Goal: Check status: Check status

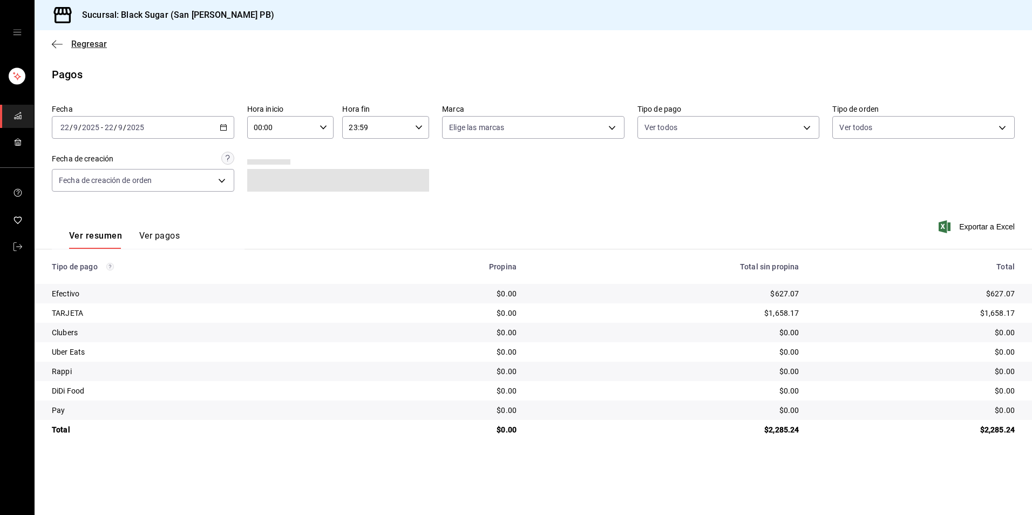
click at [84, 44] on span "Regresar" at bounding box center [89, 44] width 36 height 10
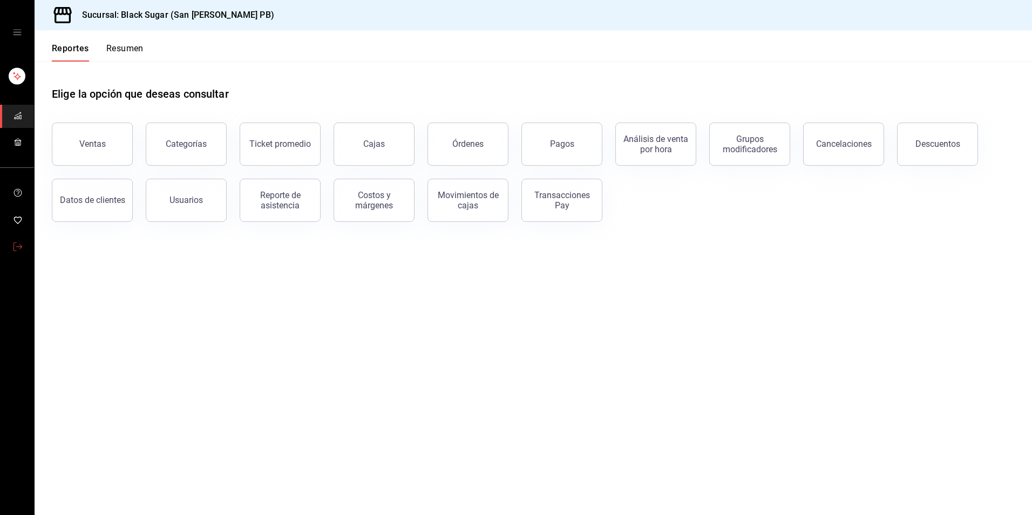
click at [18, 240] on link "mailbox folders" at bounding box center [17, 247] width 34 height 23
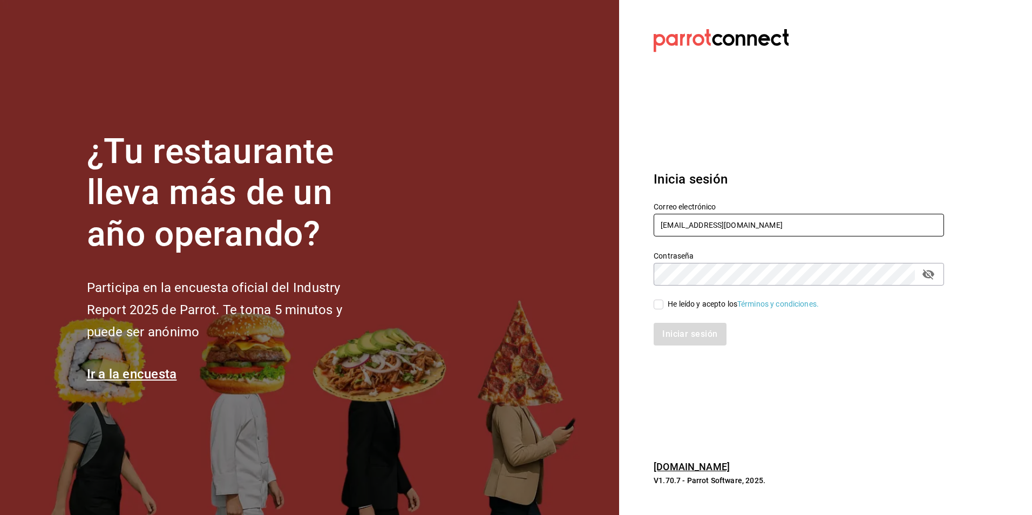
click at [720, 229] on input "sanagustin_re@bs.com" at bounding box center [799, 225] width 290 height 23
type input "GALERIAS_2@BS.COM"
click at [657, 304] on input "He leído y acepto los Términos y condiciones." at bounding box center [659, 305] width 10 height 10
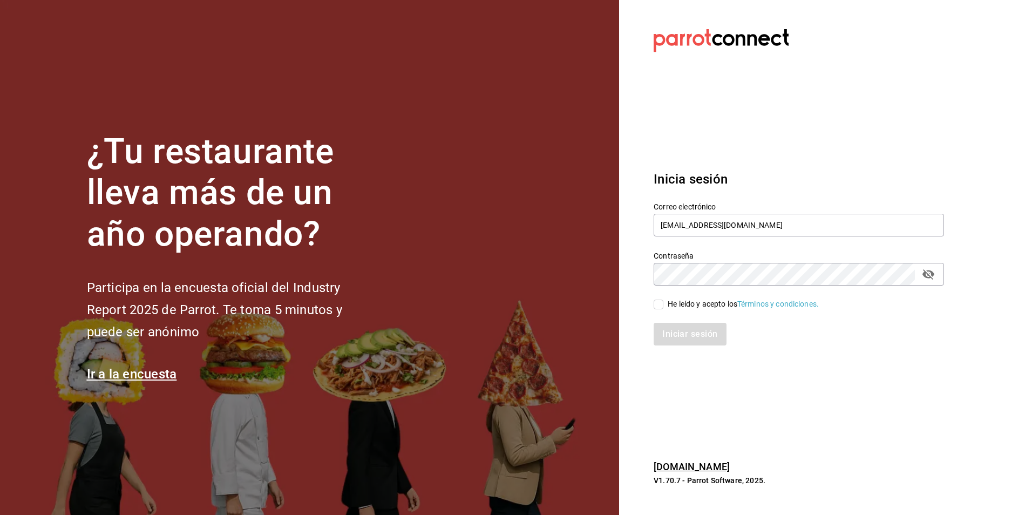
checkbox input "true"
click at [676, 336] on button "Iniciar sesión" at bounding box center [690, 334] width 73 height 23
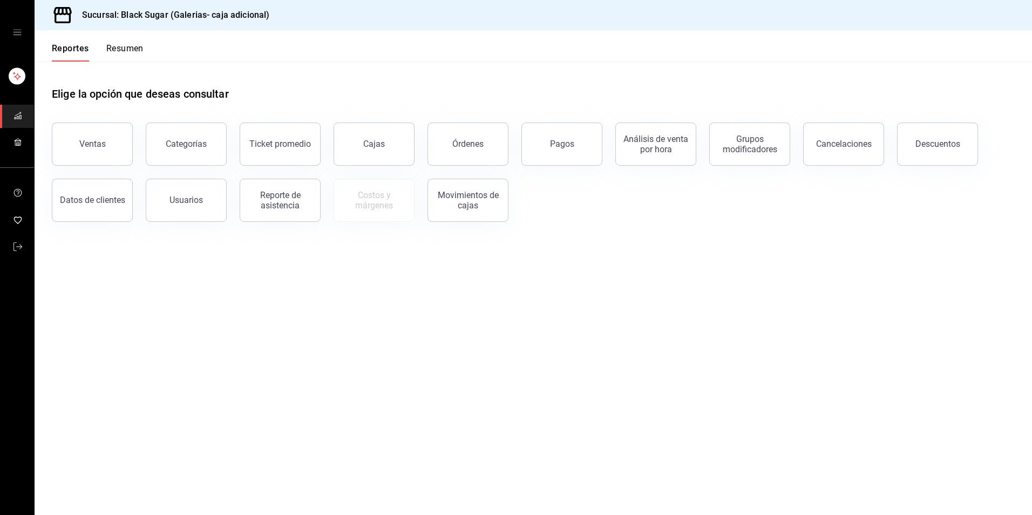
drag, startPoint x: 343, startPoint y: 156, endPoint x: 377, endPoint y: 135, distance: 39.7
click at [343, 156] on link "Cajas" at bounding box center [374, 144] width 81 height 43
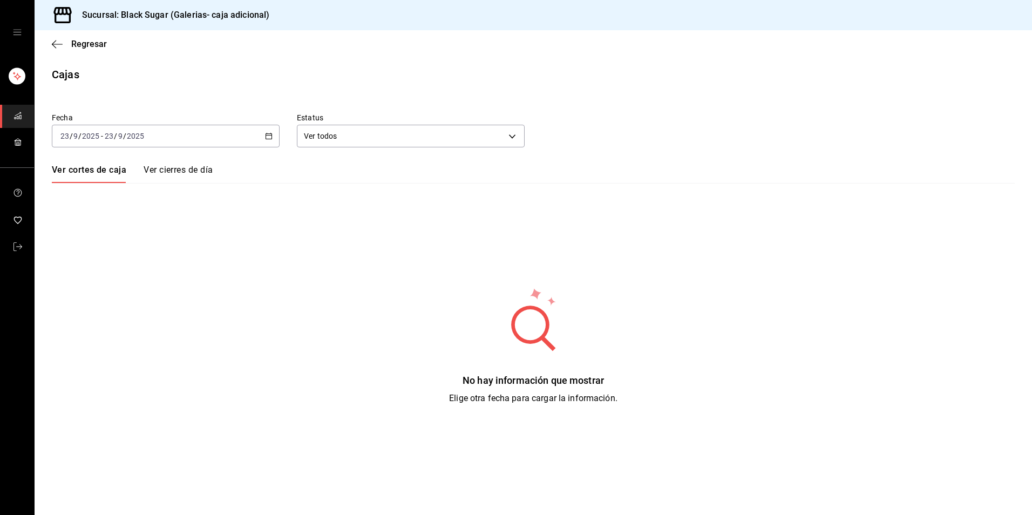
click at [212, 141] on div "[DATE] [DATE] - [DATE] [DATE]" at bounding box center [166, 136] width 228 height 23
click at [84, 294] on span "Rango de fechas" at bounding box center [103, 289] width 84 height 11
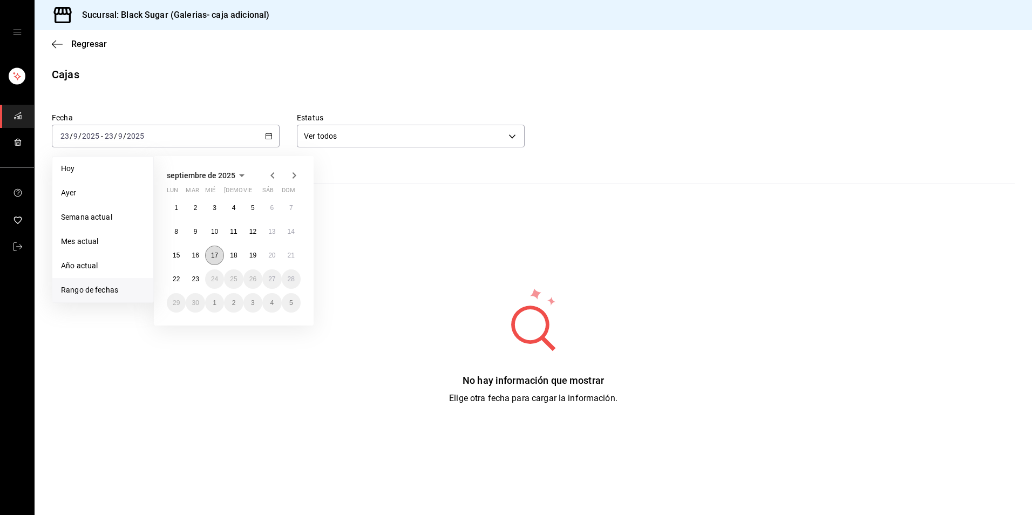
click at [218, 257] on abbr "17" at bounding box center [214, 256] width 7 height 8
click at [183, 277] on button "22" at bounding box center [176, 278] width 19 height 19
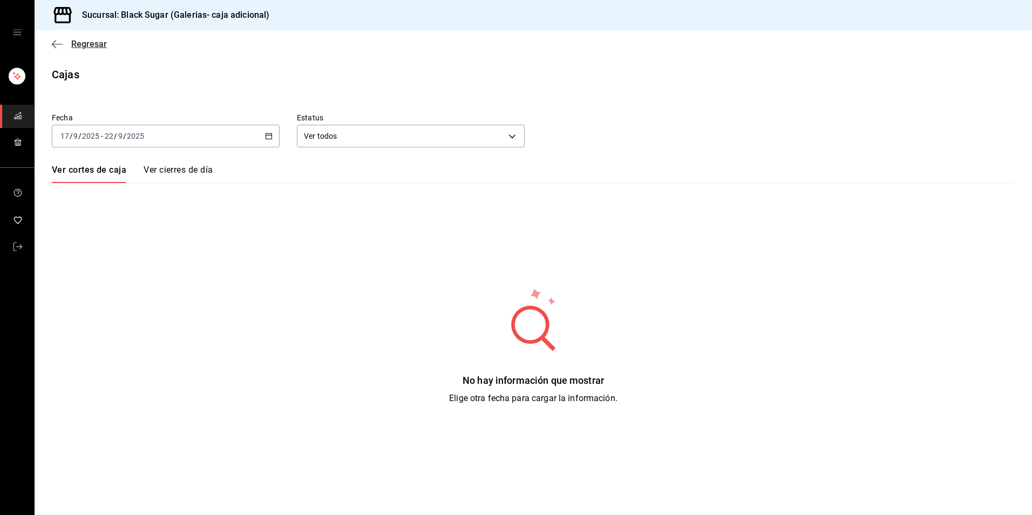
click at [83, 46] on span "Regresar" at bounding box center [89, 44] width 36 height 10
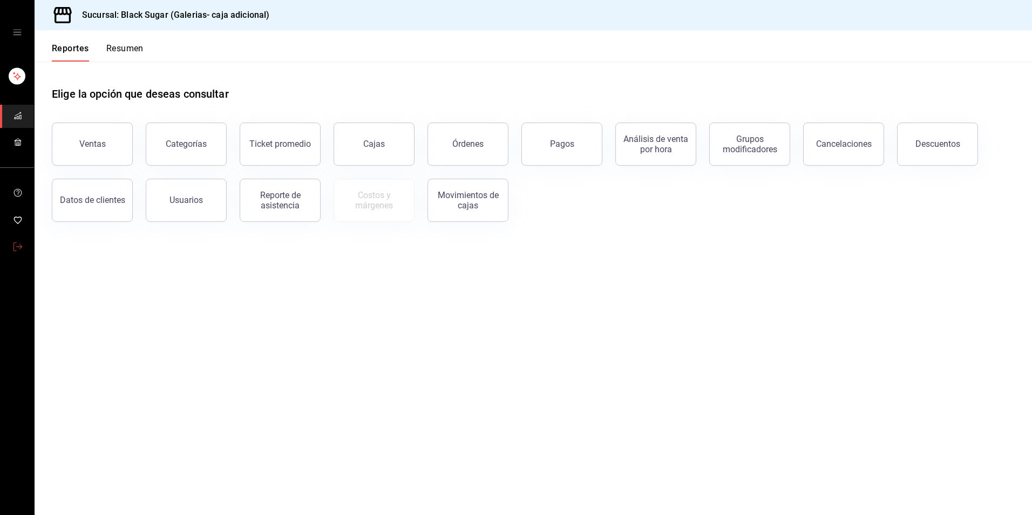
click at [9, 238] on link "mailbox folders" at bounding box center [17, 247] width 34 height 23
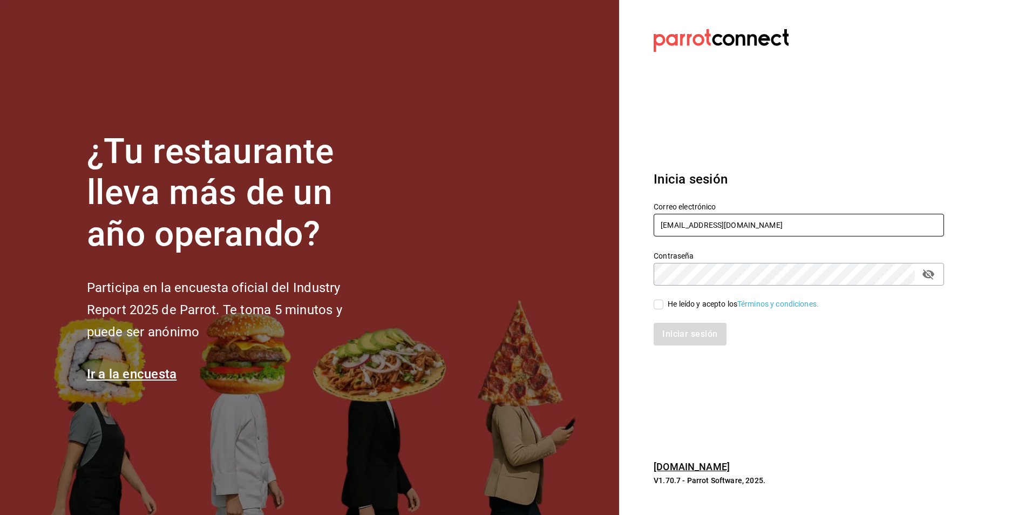
click at [728, 230] on input "GALERIAS_2@BS.COM" at bounding box center [799, 225] width 290 height 23
type input "galerias_re@BS.COM"
click at [657, 308] on input "He leído y acepto los Términos y condiciones." at bounding box center [659, 305] width 10 height 10
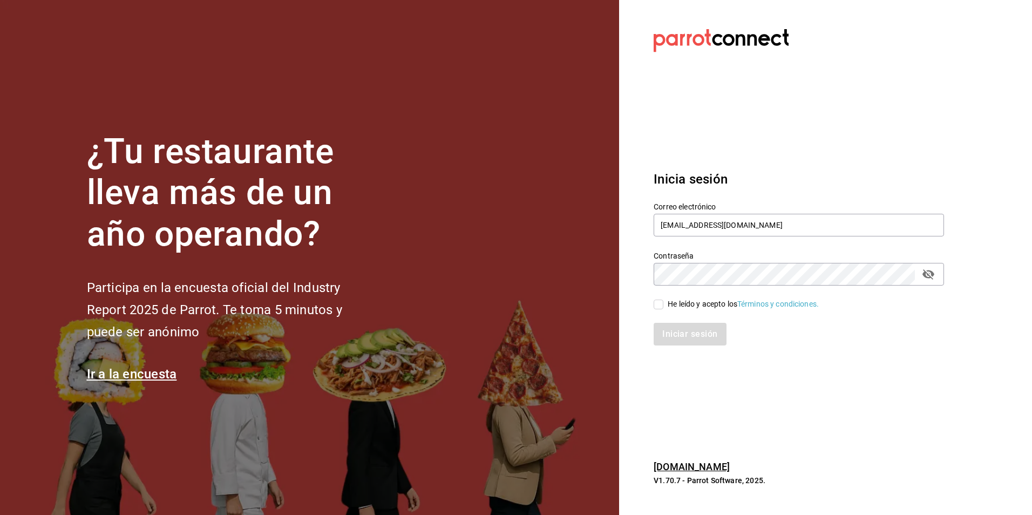
checkbox input "true"
click at [672, 327] on button "Iniciar sesión" at bounding box center [690, 334] width 73 height 23
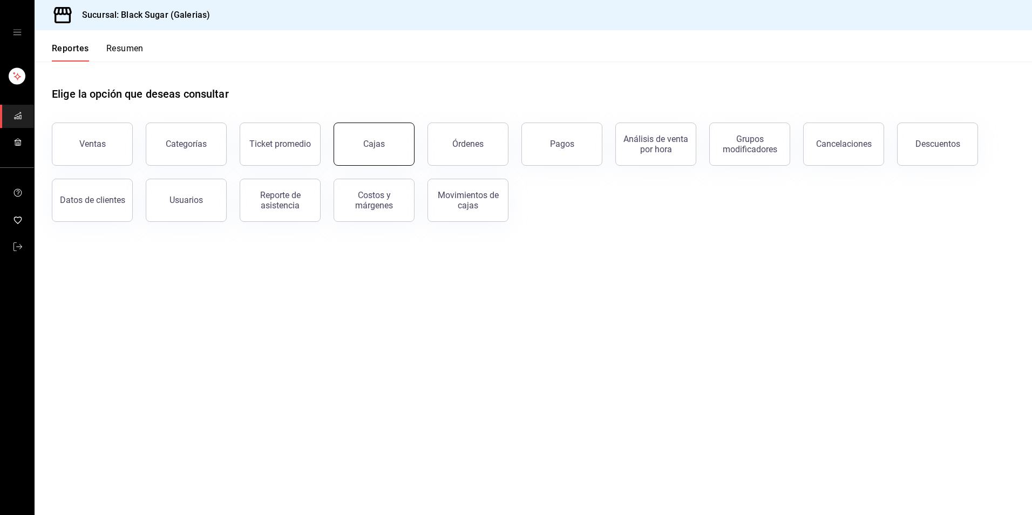
click at [397, 148] on link "Cajas" at bounding box center [374, 144] width 81 height 43
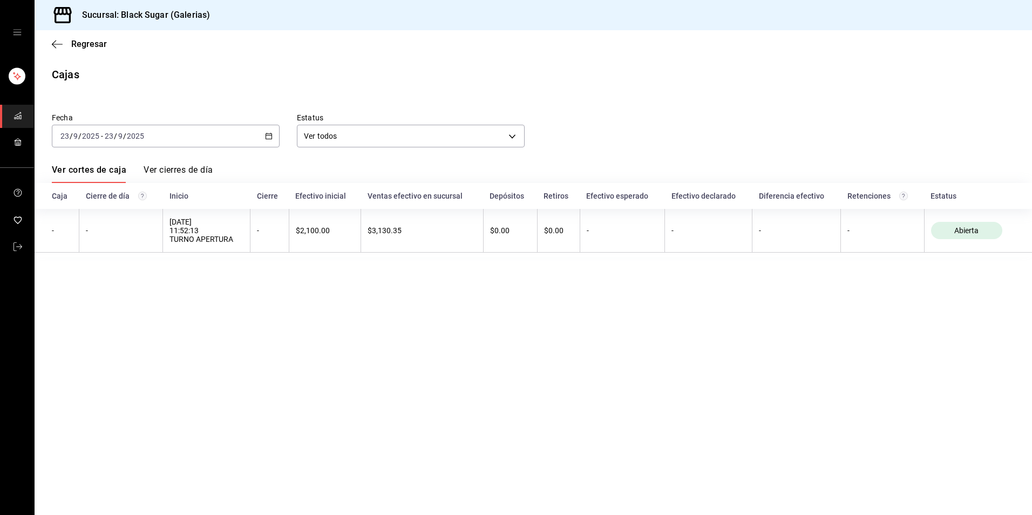
click at [200, 141] on div "[DATE] [DATE] - [DATE] [DATE]" at bounding box center [166, 136] width 228 height 23
click at [136, 292] on span "Rango de fechas" at bounding box center [103, 289] width 84 height 11
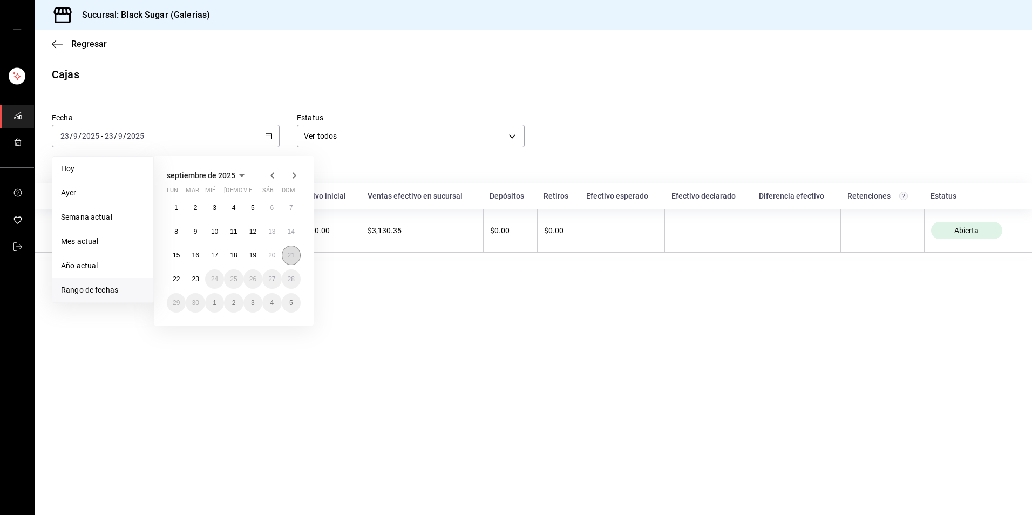
click at [288, 254] on abbr "21" at bounding box center [291, 256] width 7 height 8
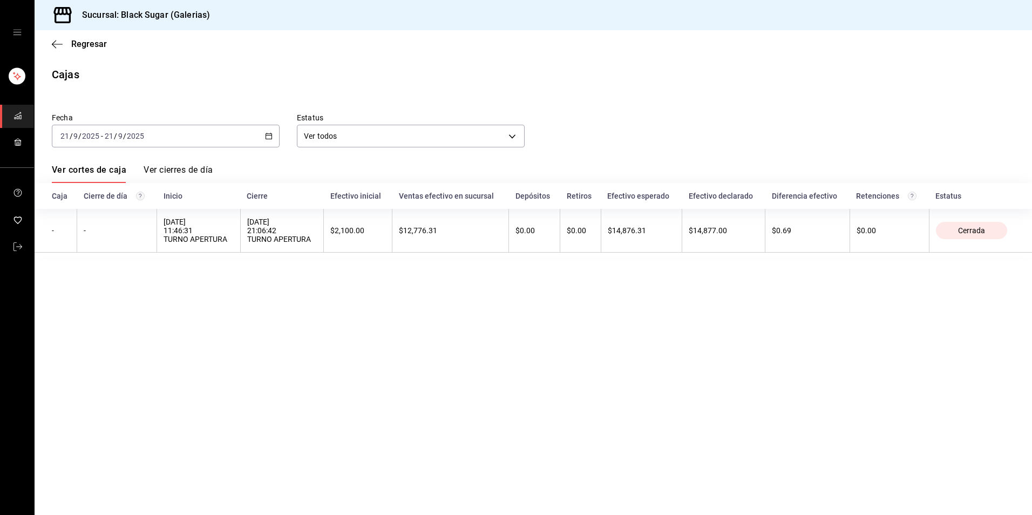
click at [181, 135] on div "[DATE] [DATE] - [DATE] [DATE]" at bounding box center [166, 136] width 228 height 23
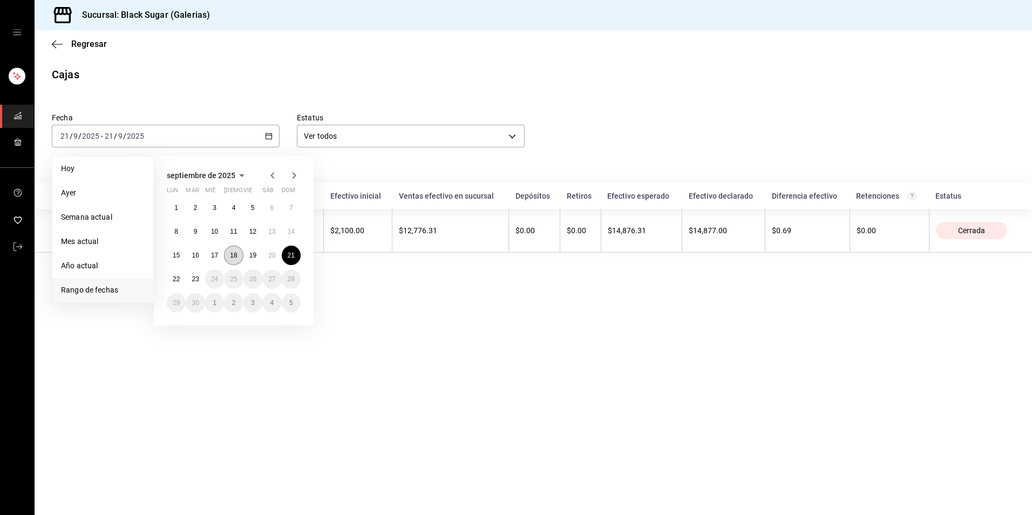
click at [234, 259] on abbr "18" at bounding box center [233, 256] width 7 height 8
click at [178, 275] on abbr "22" at bounding box center [176, 279] width 7 height 8
